Goal: Transaction & Acquisition: Purchase product/service

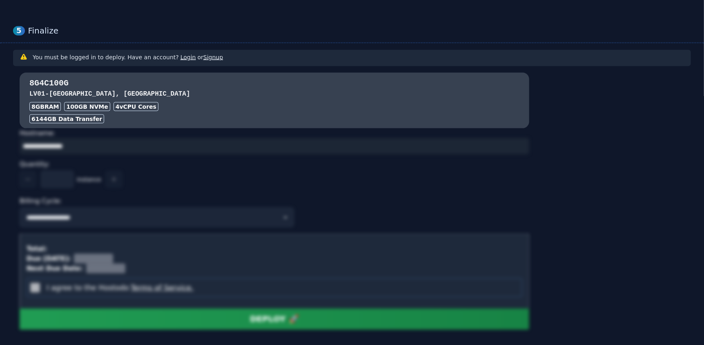
scroll to position [612, 0]
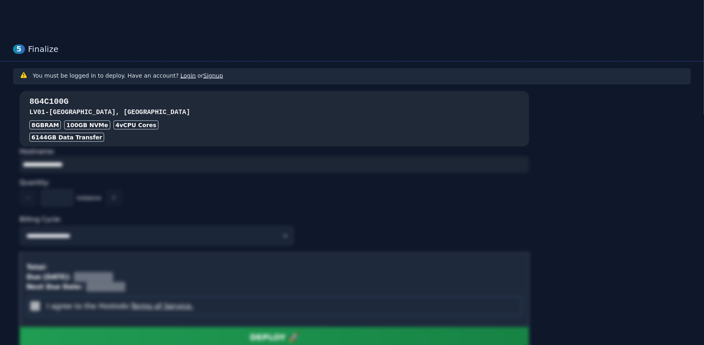
click at [196, 121] on div "8GB RAM 100 GB NVMe 4 vCPU Cores" at bounding box center [274, 124] width 490 height 9
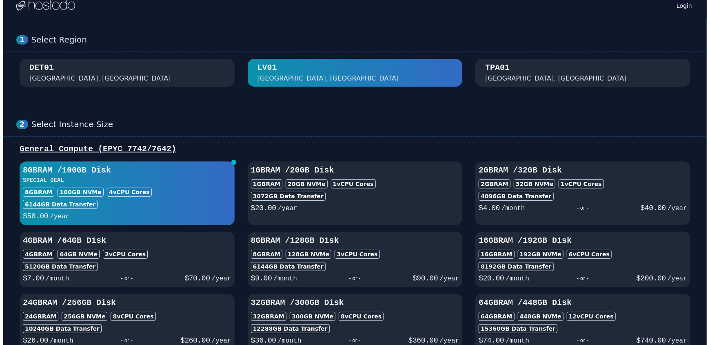
scroll to position [0, 0]
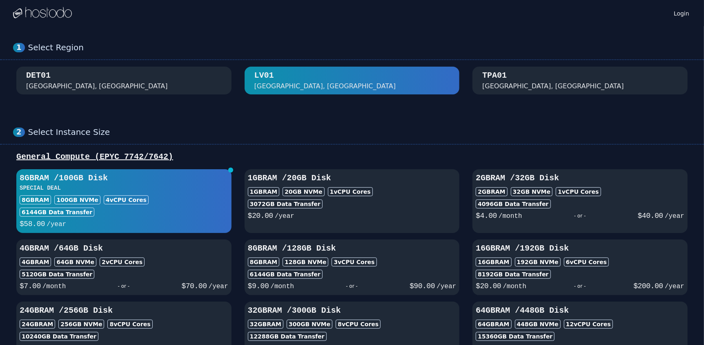
click at [51, 12] on img at bounding box center [42, 13] width 59 height 12
click at [683, 12] on link "Login" at bounding box center [681, 13] width 19 height 11
